Goal: Task Accomplishment & Management: Use online tool/utility

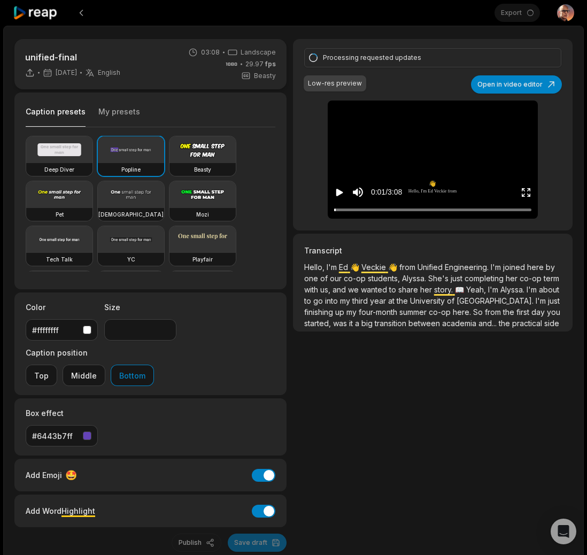
click at [571, 12] on html "Export Open user menu unified-final [DATE] English en 03:08 Landscape 29.97 fps…" at bounding box center [293, 277] width 587 height 555
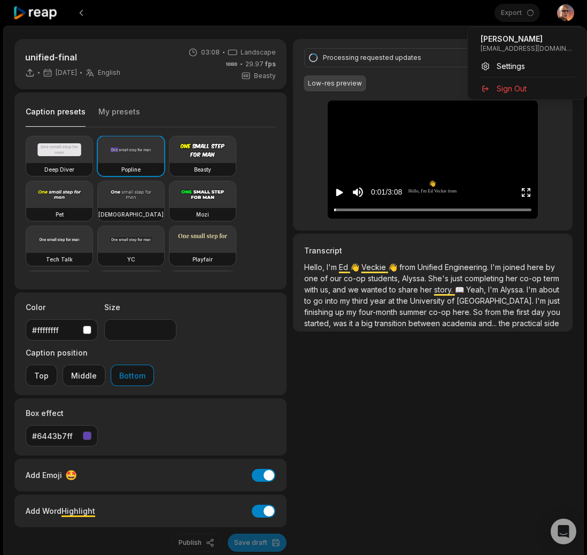
click at [377, 11] on html "Export Open user menu unified-final [DATE] English en 03:08 Landscape 29.97 fps…" at bounding box center [293, 277] width 587 height 555
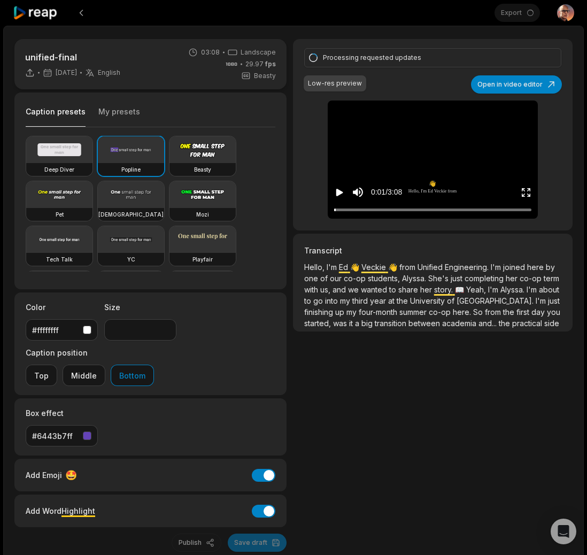
click at [475, 18] on div at bounding box center [254, 13] width 482 height 26
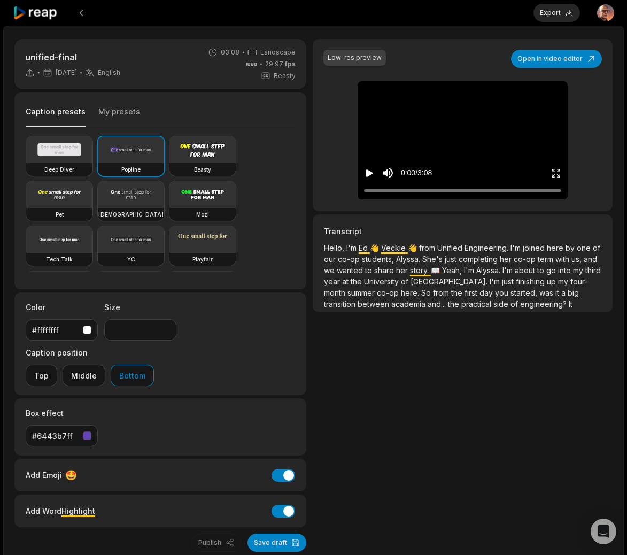
click at [556, 172] on icon "Enter Fullscreen" at bounding box center [556, 173] width 11 height 11
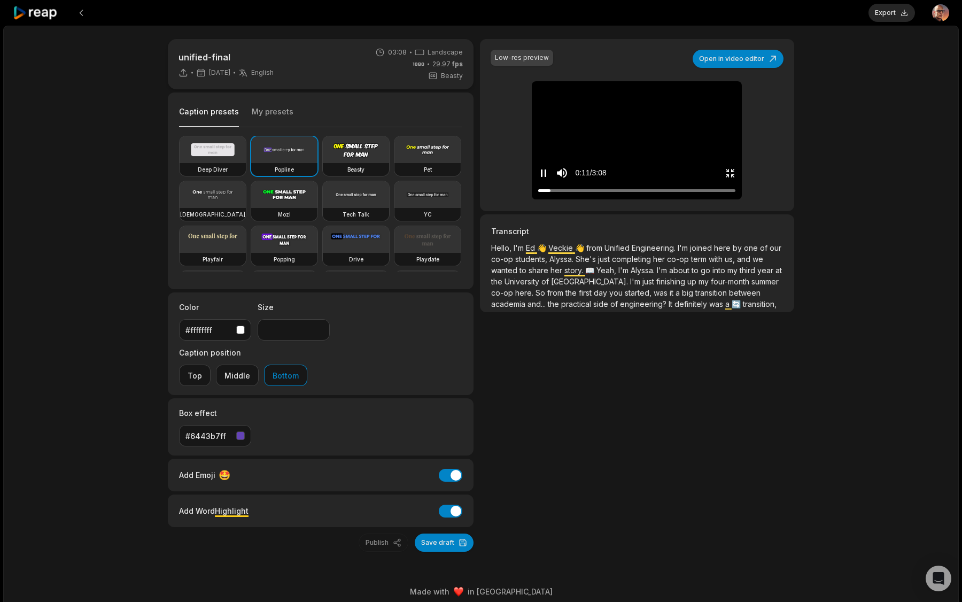
click at [627, 179] on icon "Exit fullscreen" at bounding box center [730, 173] width 11 height 11
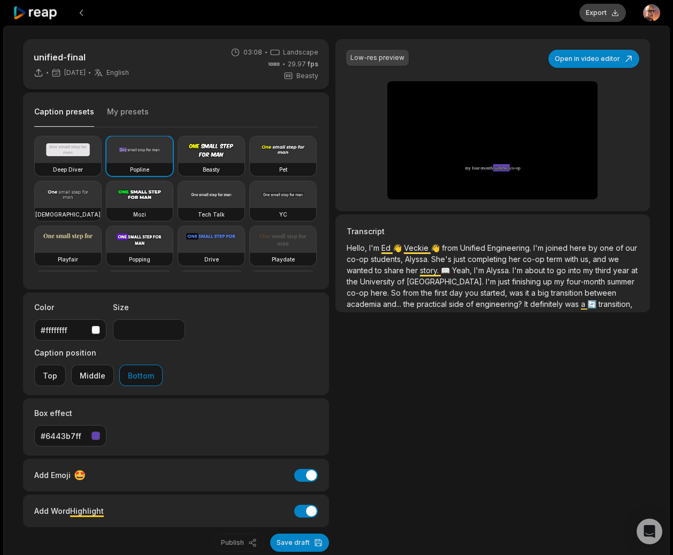
click at [610, 13] on button "Export" at bounding box center [602, 13] width 47 height 18
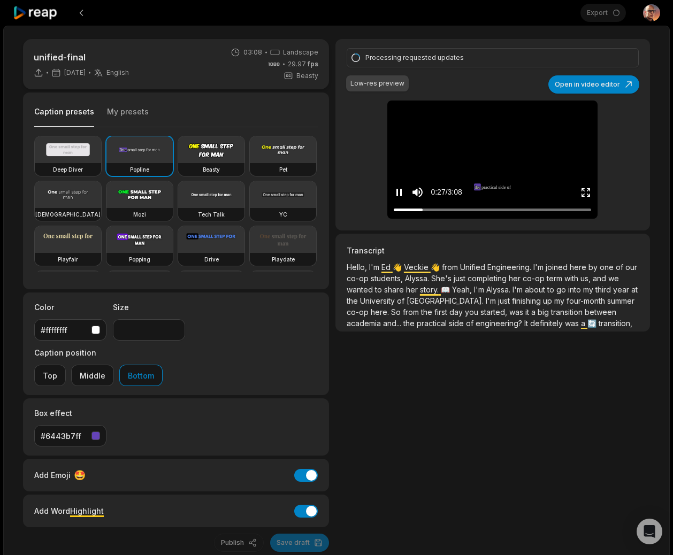
click at [485, 117] on video at bounding box center [492, 109] width 33 height 17
